Goal: Task Accomplishment & Management: Complete application form

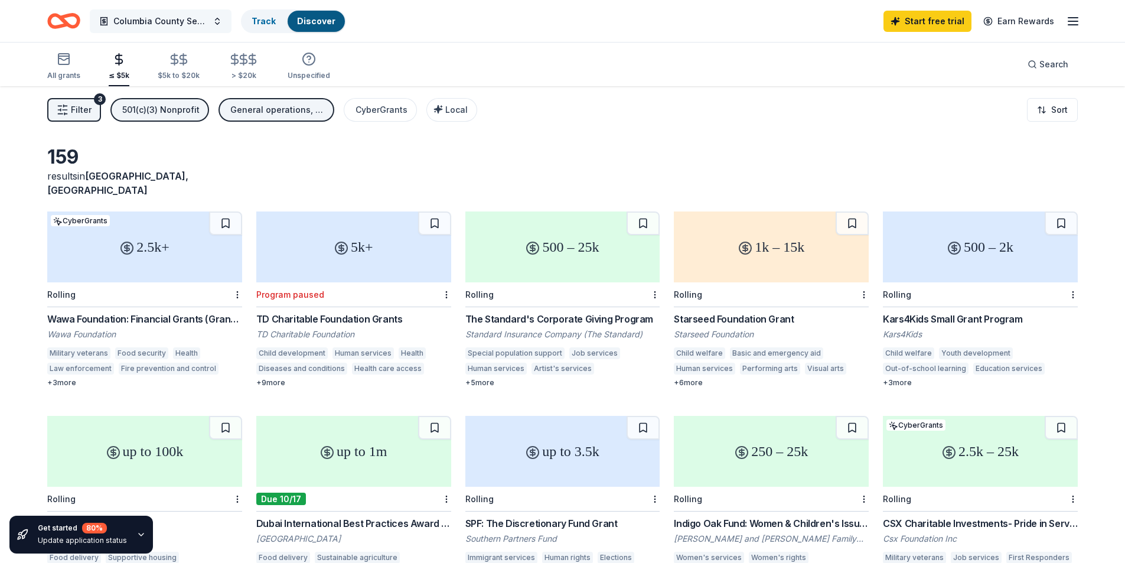
click at [188, 32] on button "Columbia County Senior Services Community Support" at bounding box center [161, 21] width 142 height 24
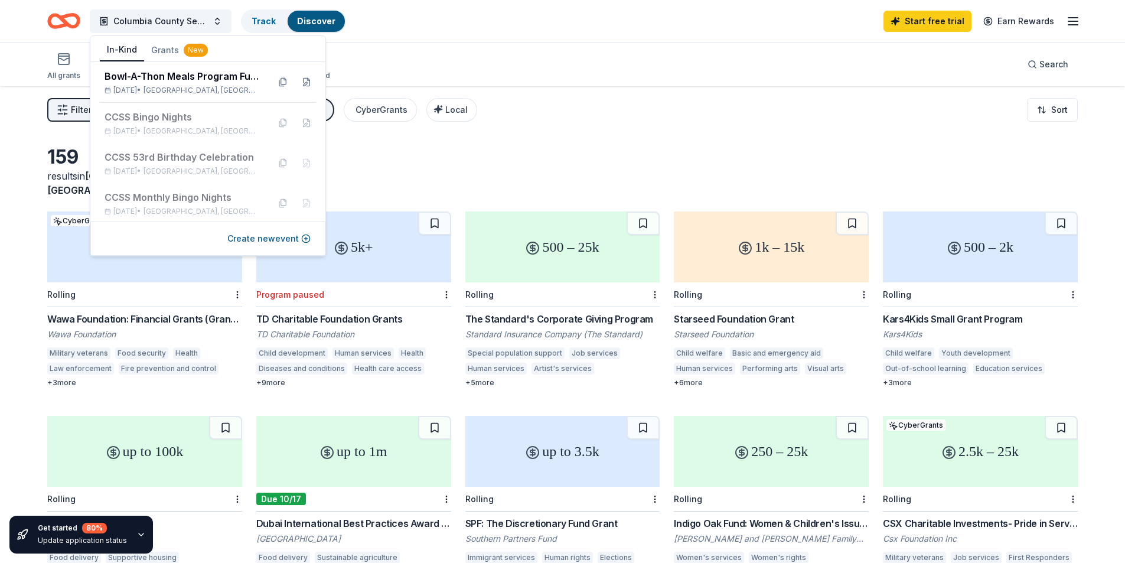
click at [137, 50] on button "In-Kind" at bounding box center [122, 50] width 44 height 22
click at [162, 76] on div "Bowl-A-Thon Meals Program Fundraiser" at bounding box center [182, 76] width 155 height 14
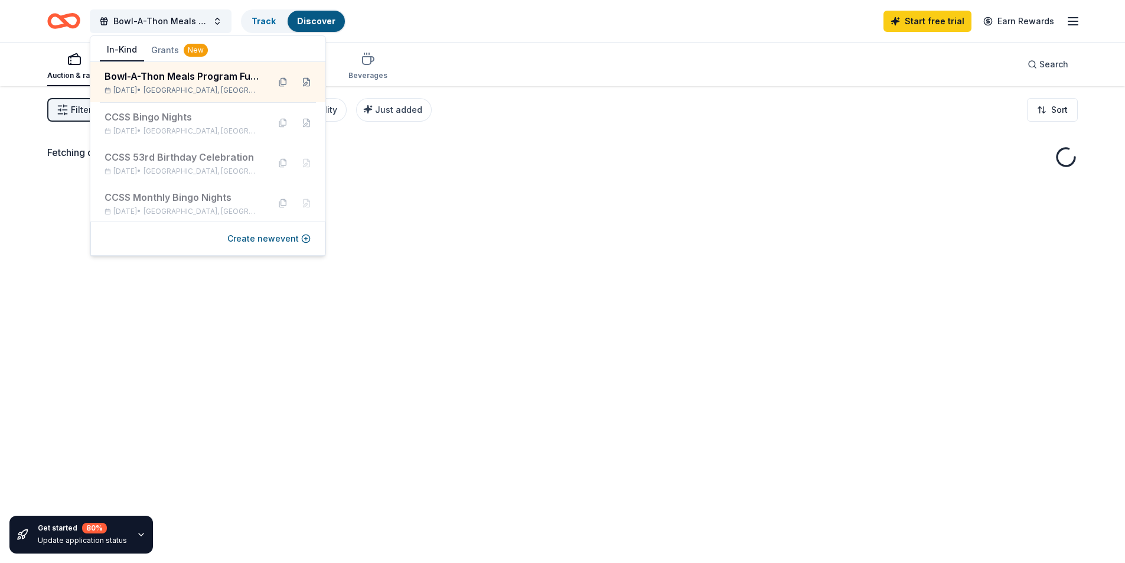
click at [656, 107] on div "Filter 2 Application methods Causes Eligibility Just added Sort" at bounding box center [562, 109] width 1125 height 47
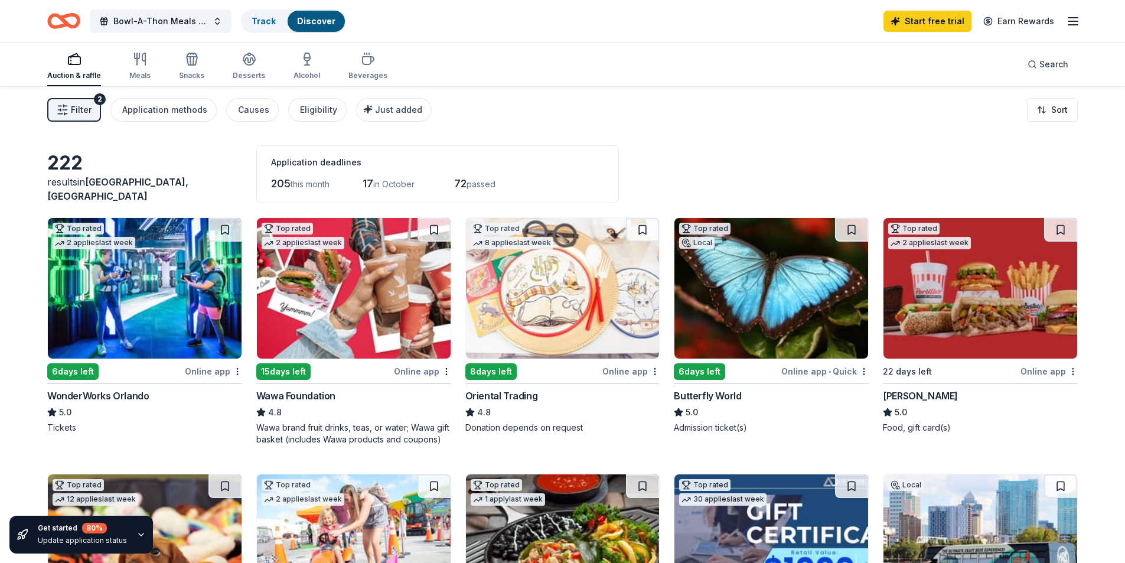
click at [377, 303] on img at bounding box center [354, 288] width 194 height 141
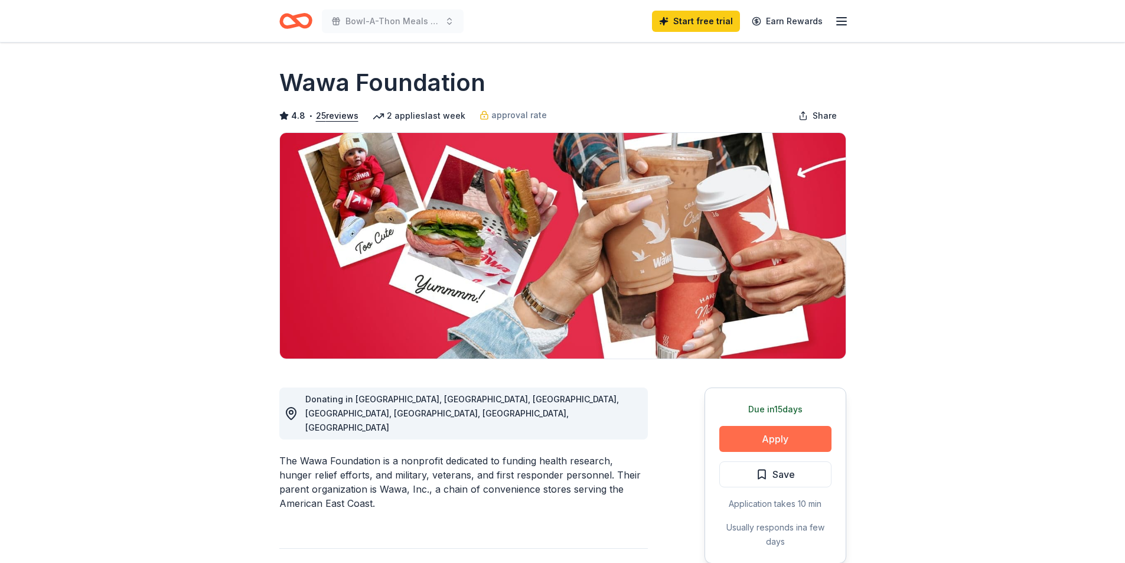
click at [793, 443] on button "Apply" at bounding box center [775, 439] width 112 height 26
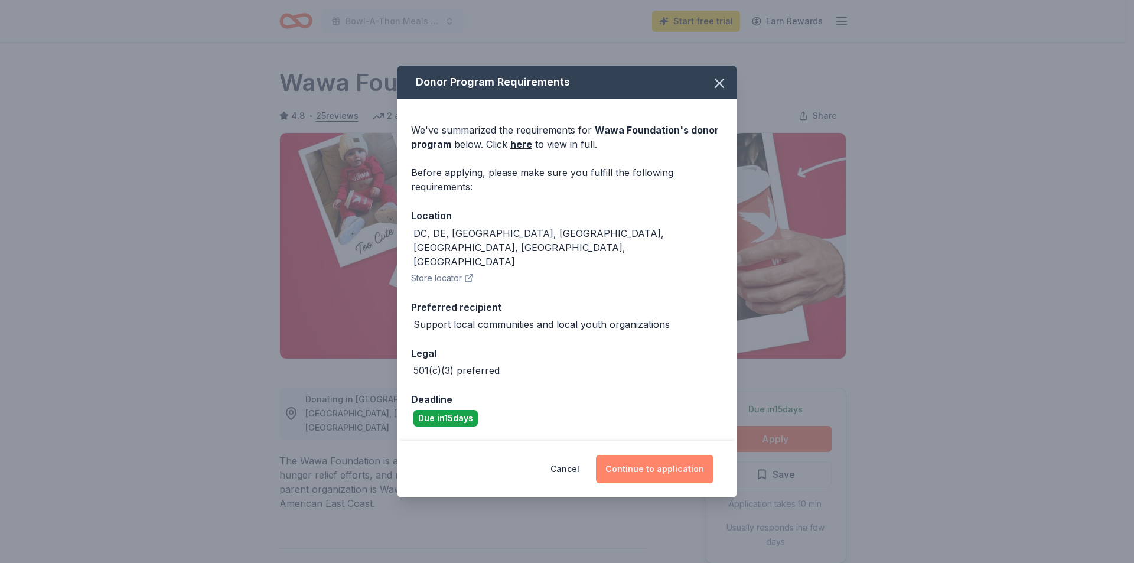
click at [641, 455] on button "Continue to application" at bounding box center [655, 469] width 118 height 28
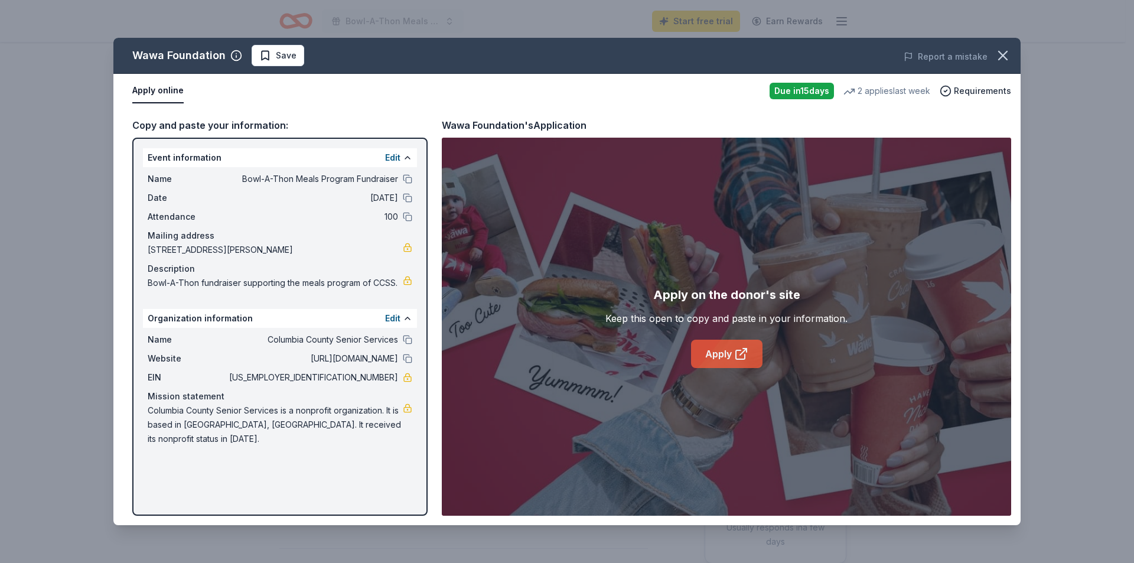
click at [730, 355] on link "Apply" at bounding box center [726, 354] width 71 height 28
